Goal: Book appointment/travel/reservation

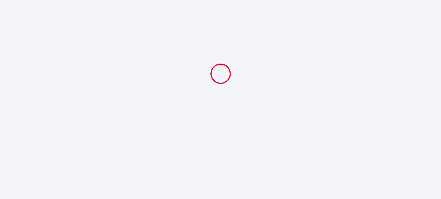
select select
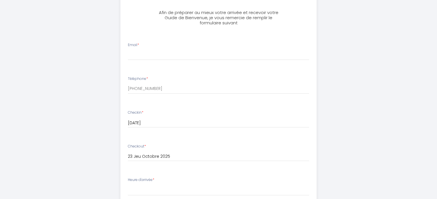
scroll to position [153, 0]
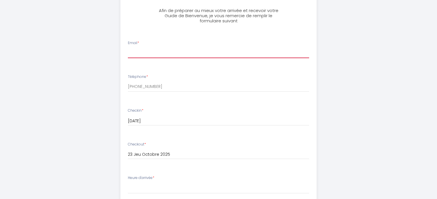
click at [157, 51] on input "Email *" at bounding box center [218, 53] width 181 height 10
type input "[PERSON_NAME][EMAIL_ADDRESS][DOMAIN_NAME]"
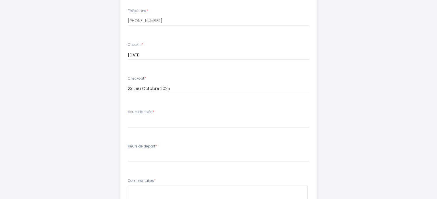
scroll to position [220, 0]
click at [188, 157] on select "00:00 00:30 01:00 01:30 02:00 02:30 03:00 03:30 04:00 04:30 05:00 05:30 06:00 0…" at bounding box center [218, 156] width 181 height 11
select select "10:00"
click at [128, 151] on select "00:00 00:30 01:00 01:30 02:00 02:30 03:00 03:30 04:00 04:30 05:00 05:30 06:00 0…" at bounding box center [218, 156] width 181 height 11
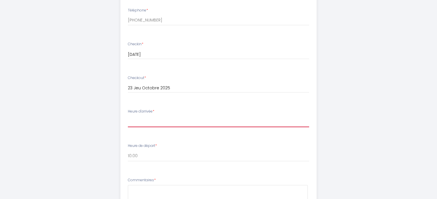
click at [151, 123] on select "17:00 17:30 18:00 18:30 19:00 19:30 20:00 20:30 21:00 21:30 22:00 22:30 23:00 2…" at bounding box center [218, 122] width 181 height 11
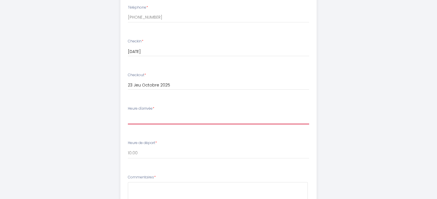
scroll to position [227, 0]
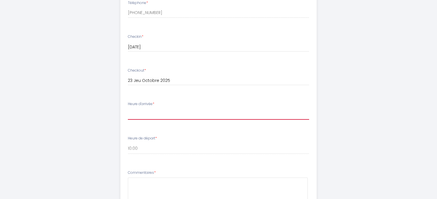
click at [166, 115] on select "17:00 17:30 18:00 18:30 19:00 19:30 20:00 20:30 21:00 21:30 22:00 22:30 23:00 2…" at bounding box center [218, 114] width 181 height 11
select select "20:00"
click at [128, 109] on select "17:00 17:30 18:00 18:30 19:00 19:30 20:00 20:30 21:00 21:30 22:00 22:30 23:00 2…" at bounding box center [218, 114] width 181 height 11
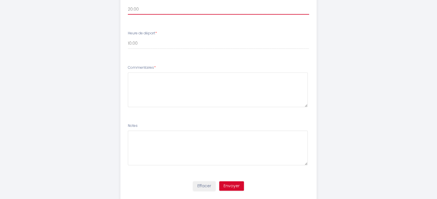
scroll to position [347, 0]
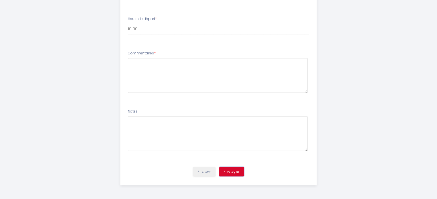
click at [228, 171] on button "Envoyer" at bounding box center [231, 172] width 25 height 10
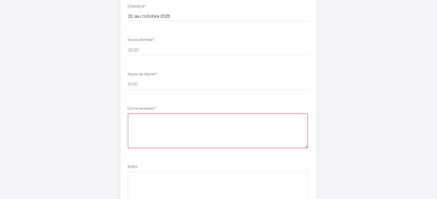
scroll to position [308, 0]
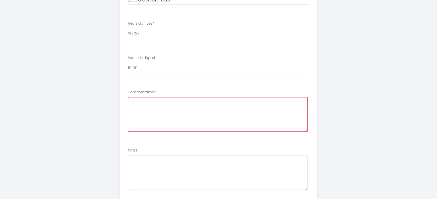
click at [152, 105] on textarea at bounding box center [218, 114] width 180 height 35
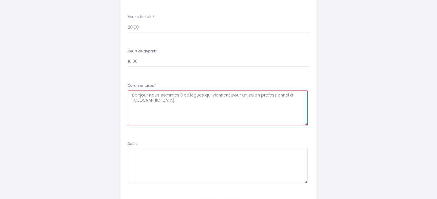
scroll to position [347, 0]
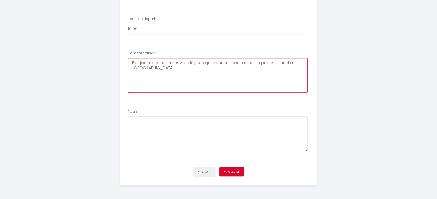
type textarea "Bonjour nous sommes 3 collègues qui viennent pour un salon professionnel à [GEO…"
click at [231, 170] on button "Envoyer" at bounding box center [231, 172] width 25 height 10
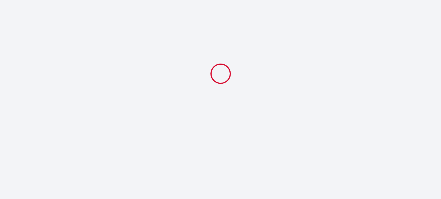
select select "20:00"
select select "10:00"
